Goal: Obtain resource: Download file/media

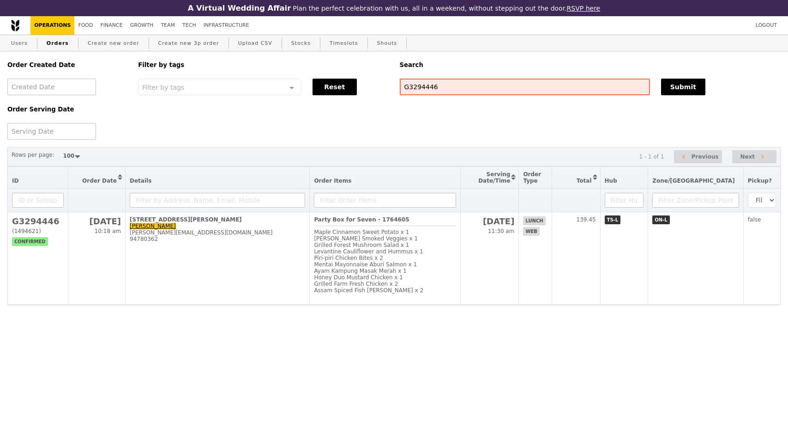
select select "100"
click at [115, 46] on link "Create new order" at bounding box center [113, 43] width 59 height 17
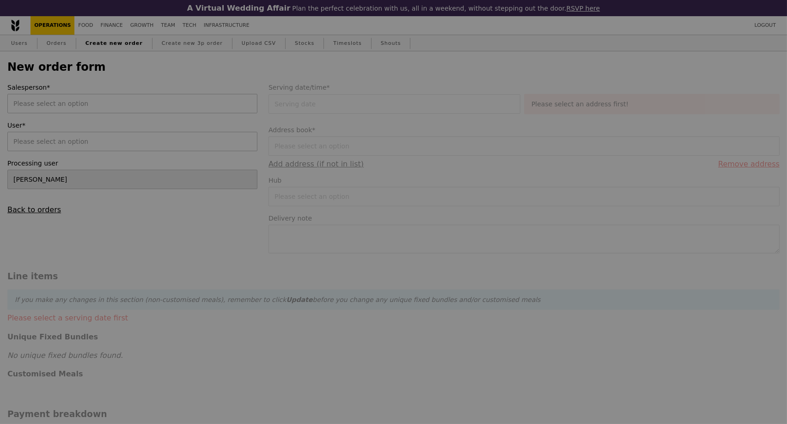
type input "Confirm"
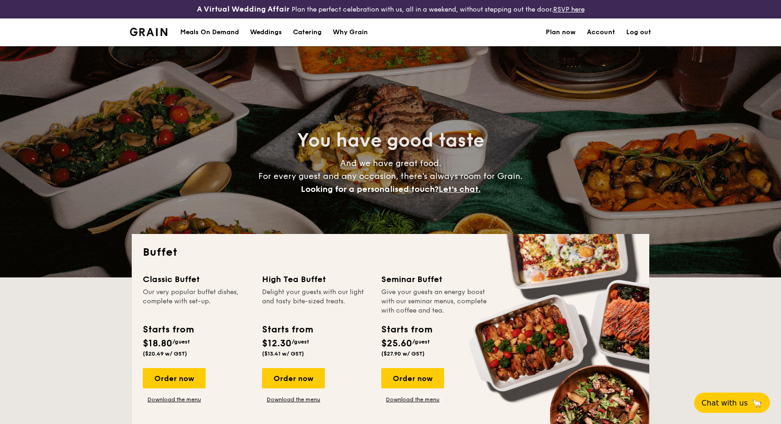
select select
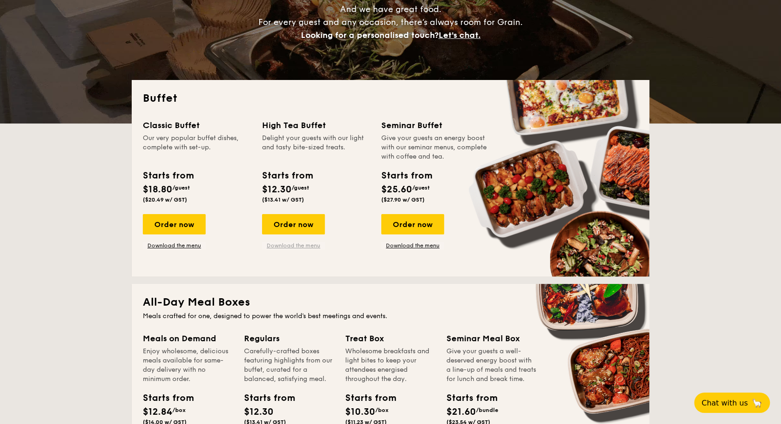
click at [285, 246] on link "Download the menu" at bounding box center [293, 245] width 63 height 7
click at [188, 245] on link "Download the menu" at bounding box center [174, 245] width 63 height 7
